Goal: Task Accomplishment & Management: Complete application form

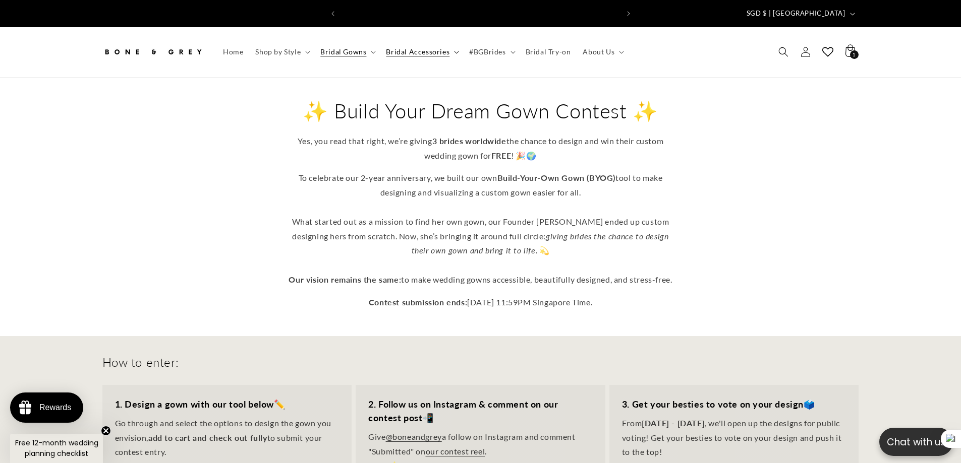
scroll to position [0, 277]
click at [816, 213] on div "✨ Build Your Dream Gown Contest ✨ Yes, you read that right, we’re giving 3 brid…" at bounding box center [480, 204] width 807 height 212
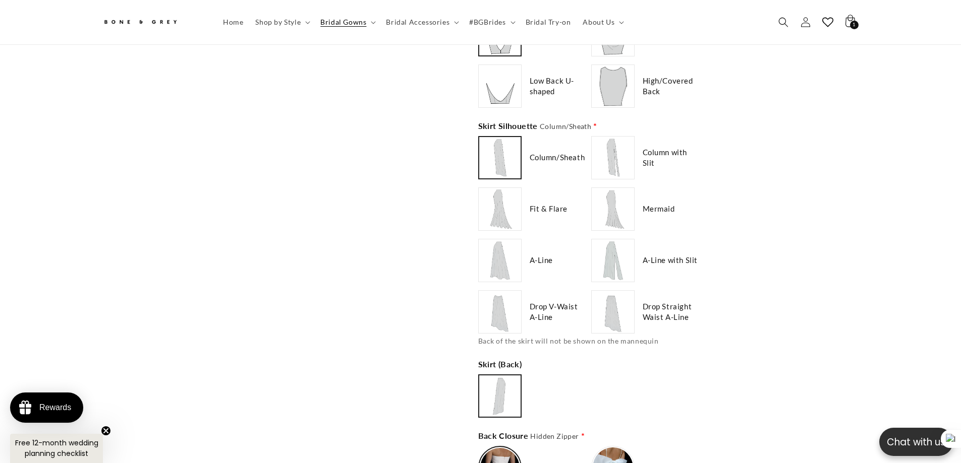
scroll to position [0, 555]
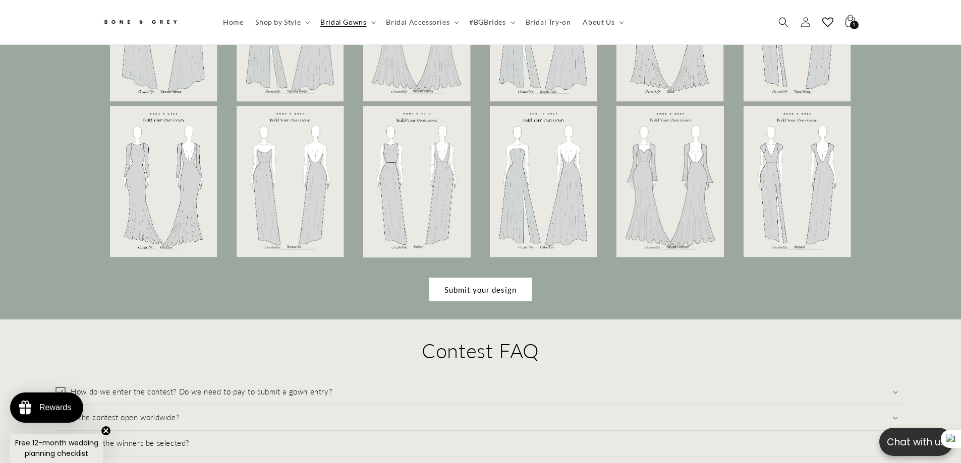
scroll to position [3122, 0]
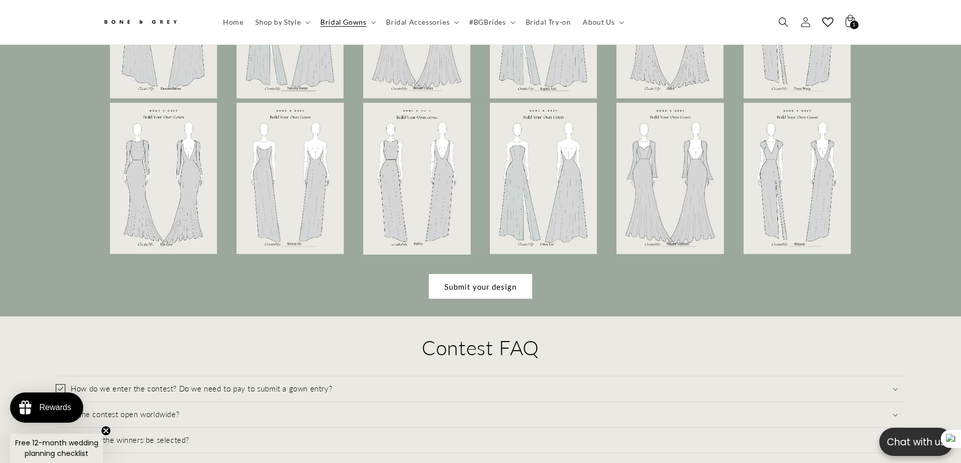
click at [471, 284] on link "Submit your design" at bounding box center [480, 287] width 102 height 24
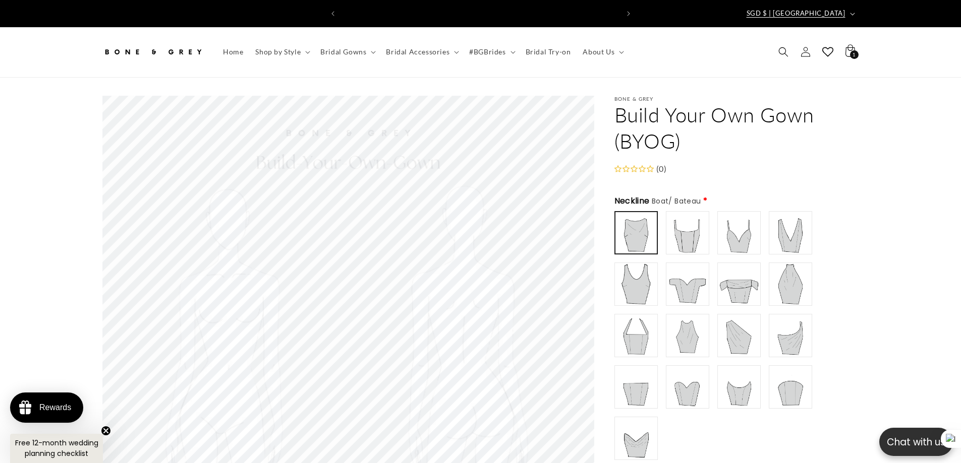
scroll to position [0, 277]
